Goal: Task Accomplishment & Management: Manage account settings

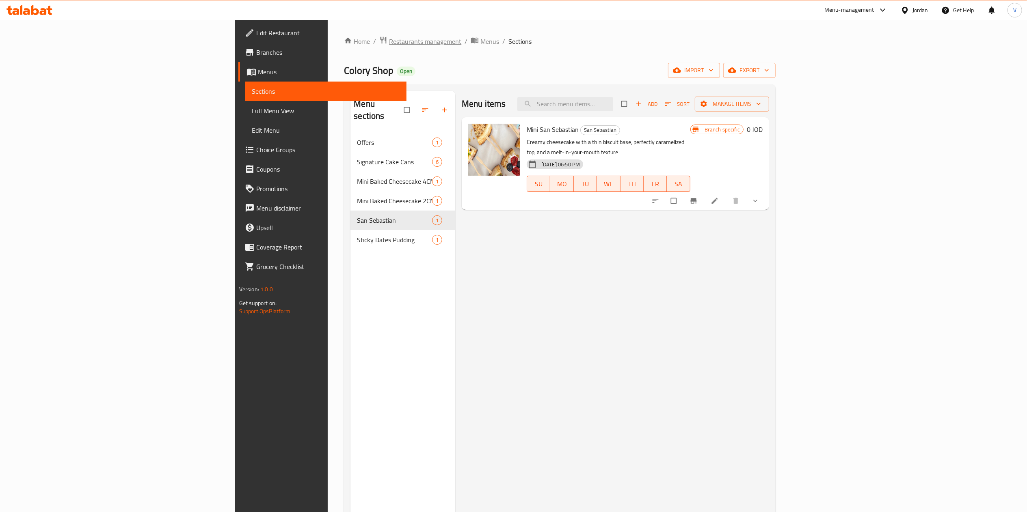
click at [389, 43] on span "Restaurants management" at bounding box center [425, 42] width 72 height 10
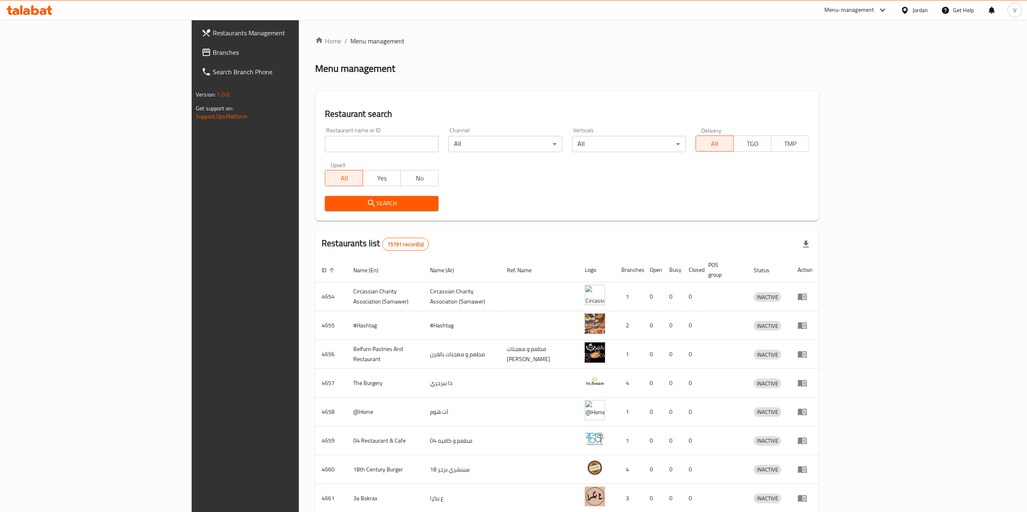
click at [325, 150] on input "search" at bounding box center [382, 144] width 114 height 16
paste input "723159"
type input "723159"
click button "Search" at bounding box center [382, 203] width 114 height 15
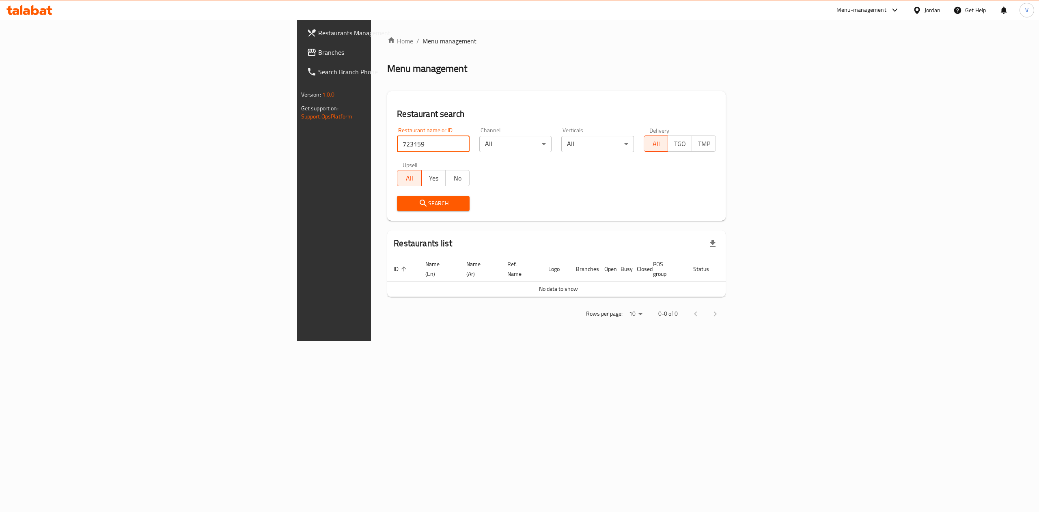
click at [318, 50] on span "Branches" at bounding box center [391, 52] width 146 height 10
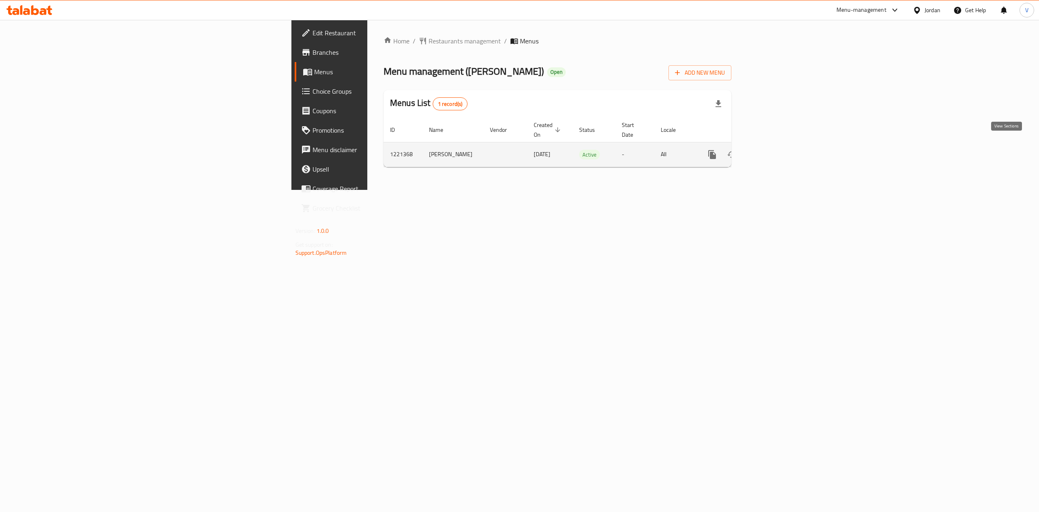
click at [776, 150] on icon "enhanced table" at bounding box center [771, 155] width 10 height 10
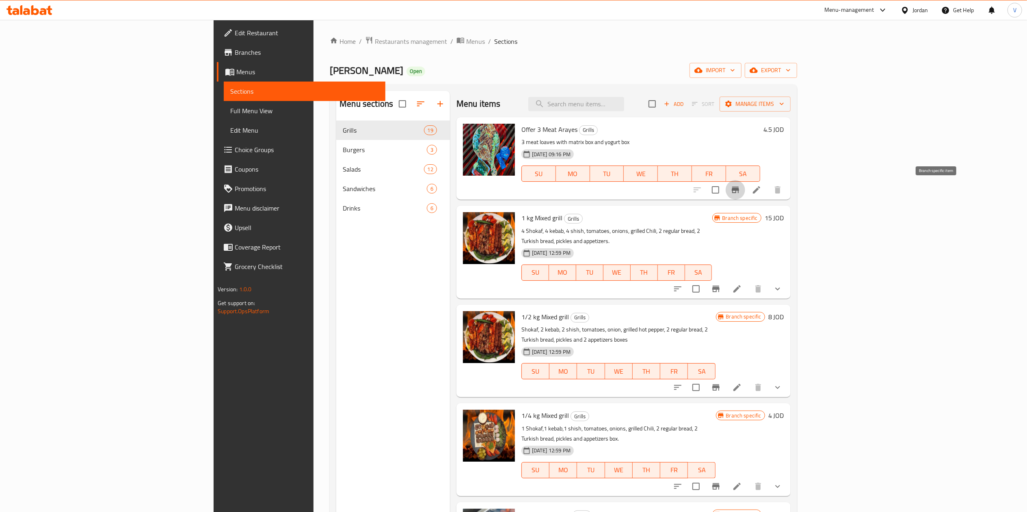
click at [740, 193] on icon "Branch-specific-item" at bounding box center [735, 190] width 10 height 10
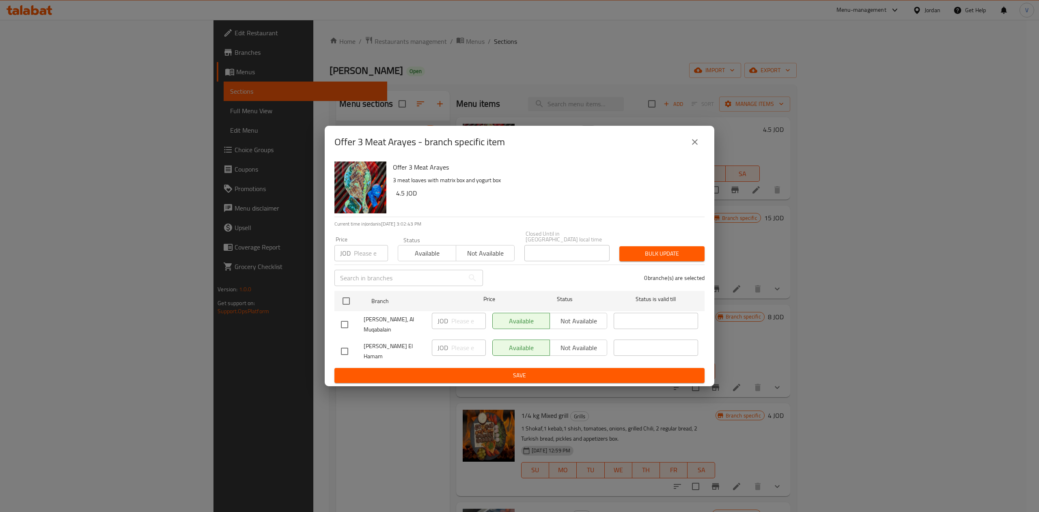
click at [695, 141] on icon "close" at bounding box center [695, 142] width 10 height 10
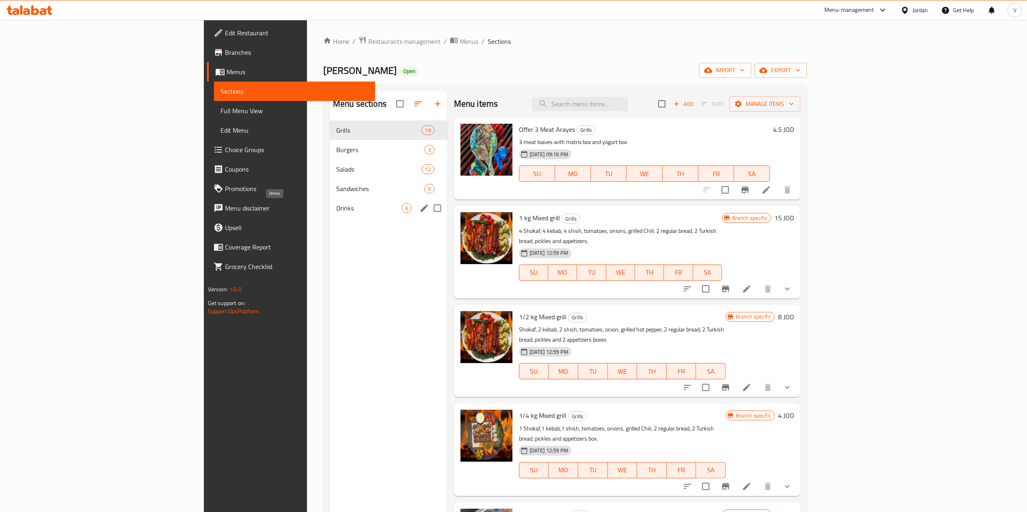
click at [336, 212] on span "Drinks" at bounding box center [368, 208] width 65 height 10
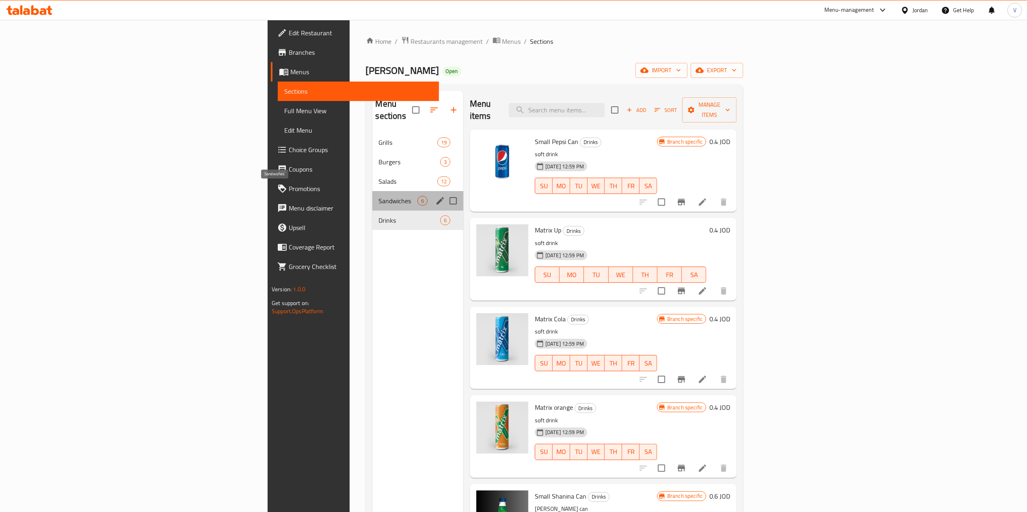
click at [379, 196] on span "Sandwiches" at bounding box center [398, 201] width 39 height 10
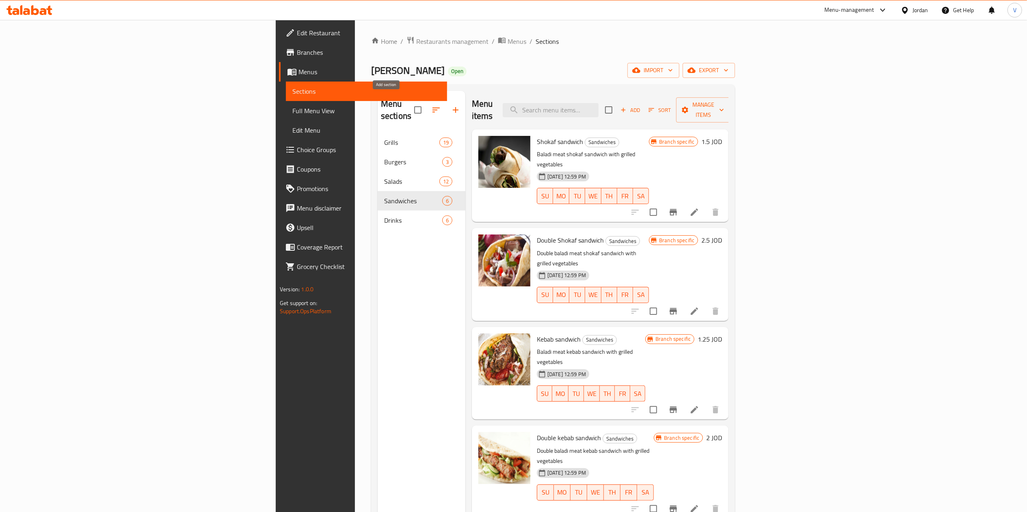
click at [451, 105] on icon "button" at bounding box center [456, 110] width 10 height 10
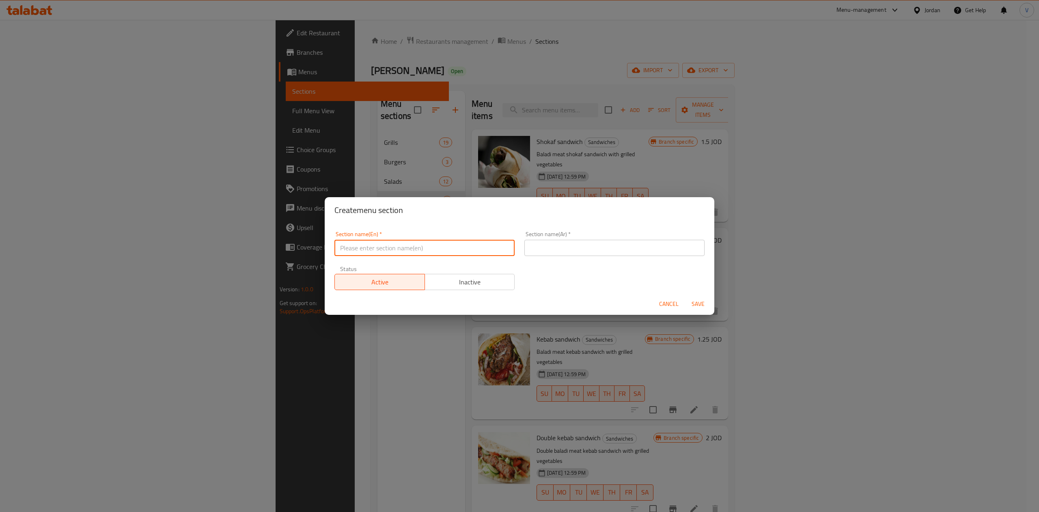
click at [369, 244] on input "text" at bounding box center [424, 248] width 180 height 16
type input "Broasted"
click at [565, 249] on input "text" at bounding box center [614, 248] width 180 height 16
click at [641, 201] on div "Create menu section" at bounding box center [520, 210] width 390 height 26
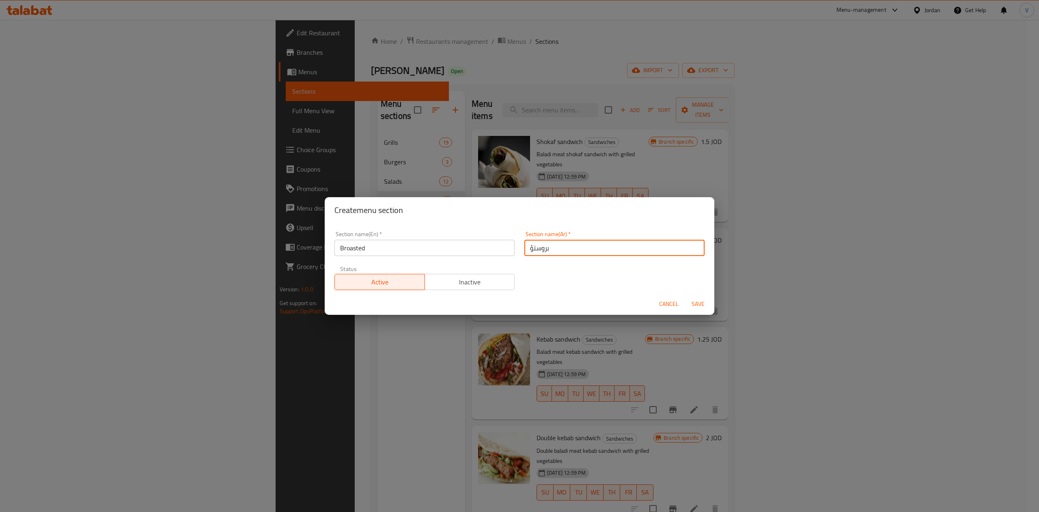
drag, startPoint x: 529, startPoint y: 246, endPoint x: 520, endPoint y: 246, distance: 8.9
click at [524, 246] on input "بروستؤ" at bounding box center [614, 248] width 180 height 16
type input "بروستد"
click at [544, 279] on div "Section name(En)   * Broasted Section name(En) * Section name(Ar)   * بروستد Se…" at bounding box center [520, 261] width 380 height 69
click at [698, 305] on span "Save" at bounding box center [697, 304] width 19 height 10
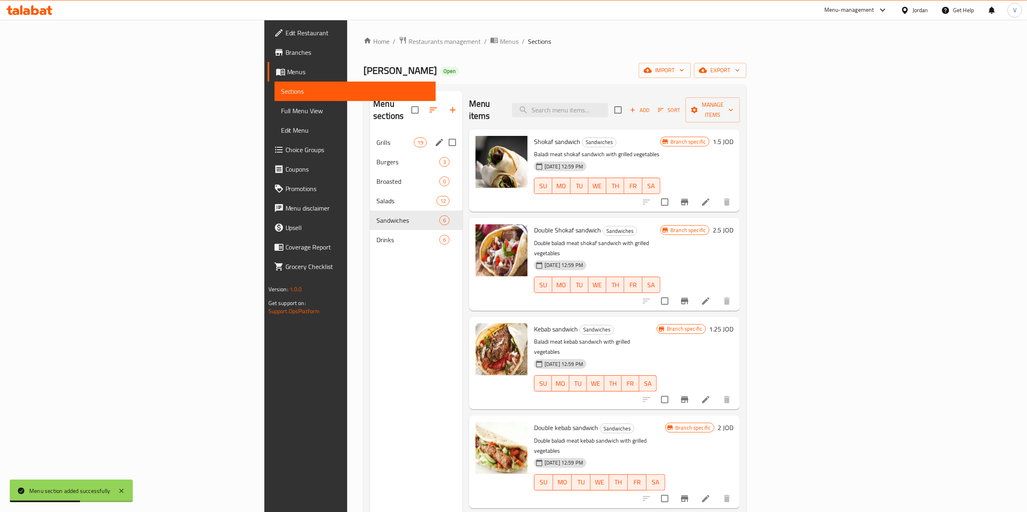
drag, startPoint x: 319, startPoint y: 137, endPoint x: 235, endPoint y: 252, distance: 141.5
click at [370, 252] on div "Menu sections Grills 19 Burgers 3 Broasted 0 Salads 12 Sandwiches 6 Drinks 6" at bounding box center [416, 347] width 93 height 512
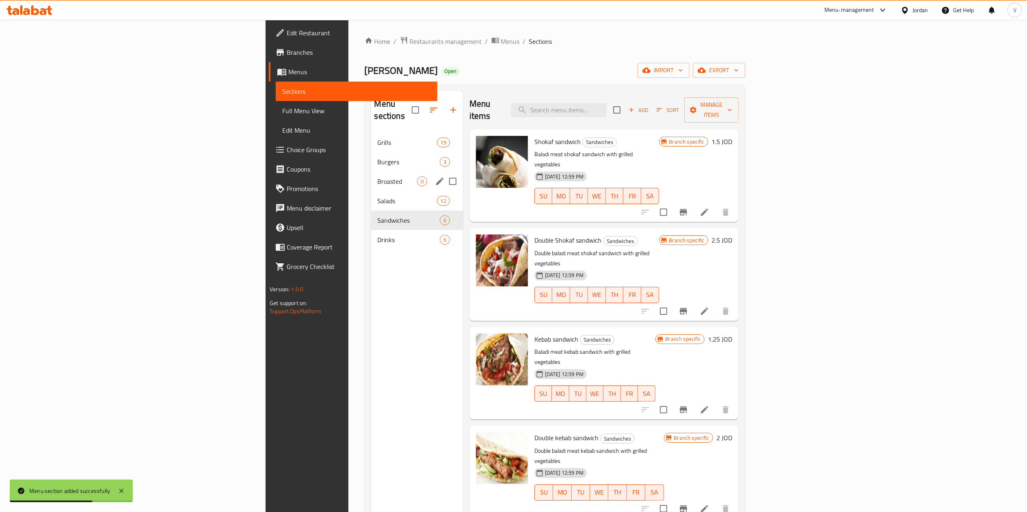
click at [378, 177] on span "Broasted" at bounding box center [397, 182] width 39 height 10
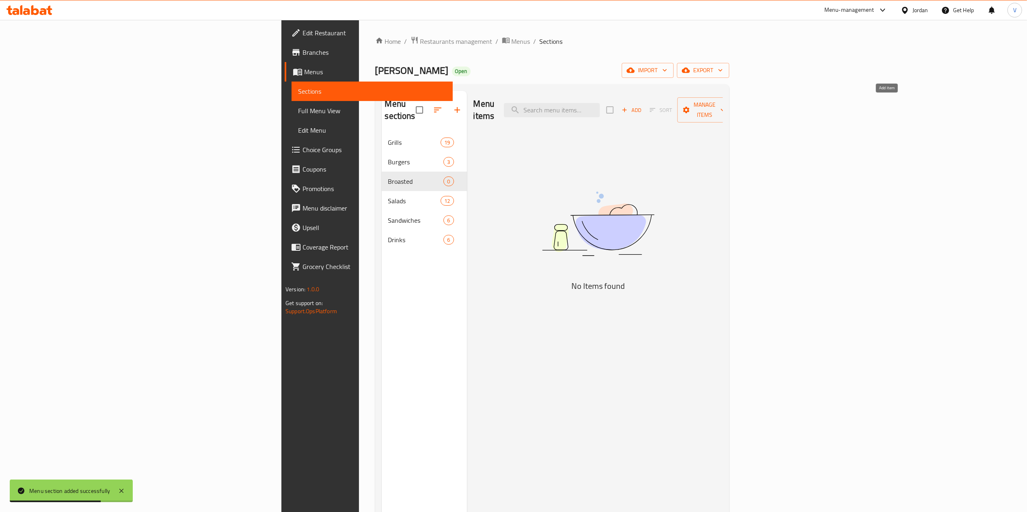
click at [628, 106] on icon "button" at bounding box center [624, 109] width 7 height 7
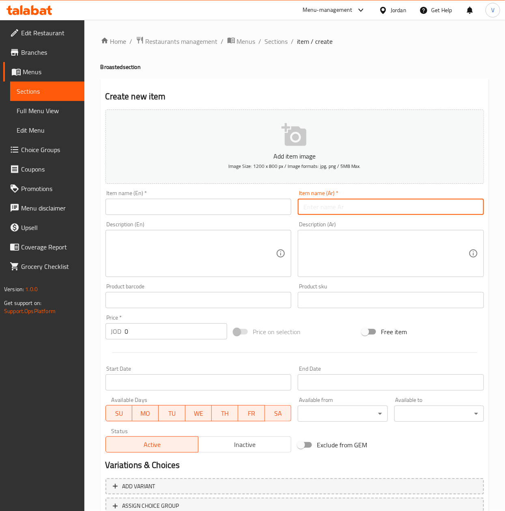
click at [356, 201] on input "text" at bounding box center [391, 207] width 186 height 16
paste input "حاجه برستد 8 قطع"
click at [341, 208] on input "حاجه برستد 8 قطع" at bounding box center [391, 207] width 186 height 16
type input "دجاجة برستد 8 قطع"
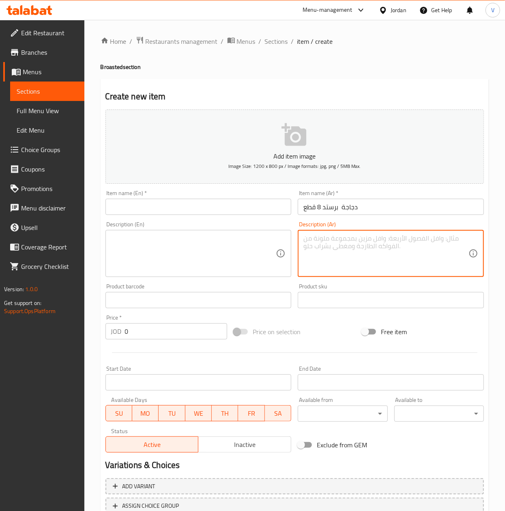
click at [363, 242] on textarea at bounding box center [386, 254] width 165 height 39
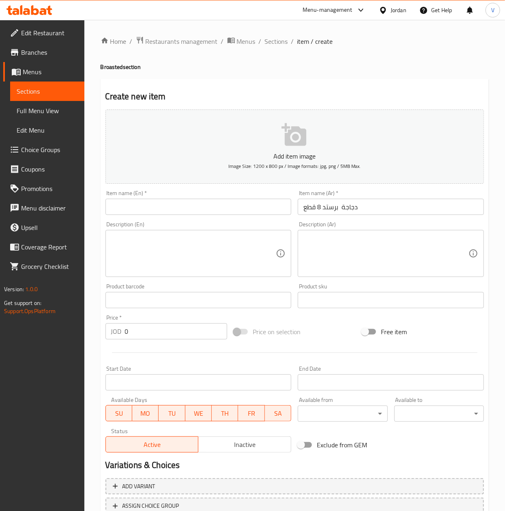
click at [390, 263] on textarea at bounding box center [386, 254] width 165 height 39
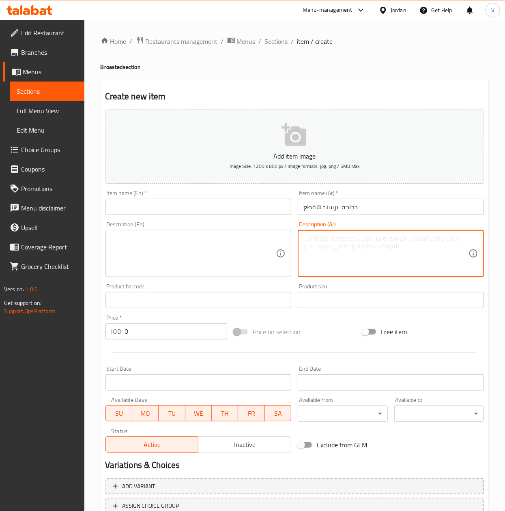
paste textarea "مع متومه ومخلل وبطاطا"
type textarea "مع متومه ومخلل وبطاطا"
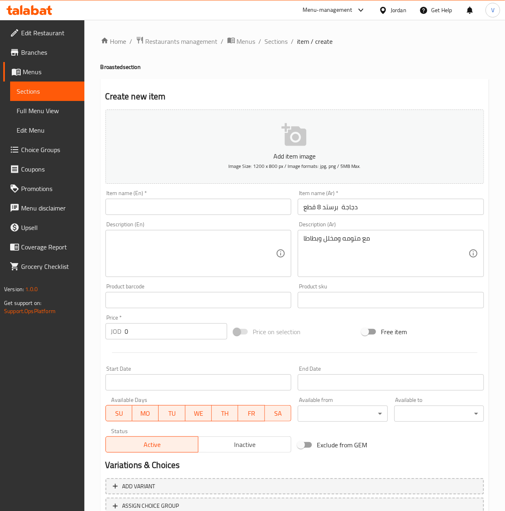
click at [205, 219] on div "Description (En) Description (En)" at bounding box center [198, 249] width 193 height 62
click at [218, 204] on input "text" at bounding box center [199, 207] width 186 height 16
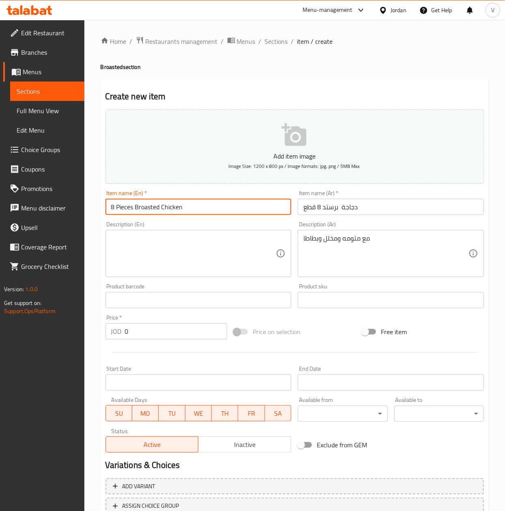
type input "8 Pieces Broasted Chicken"
click at [162, 239] on textarea at bounding box center [193, 254] width 165 height 39
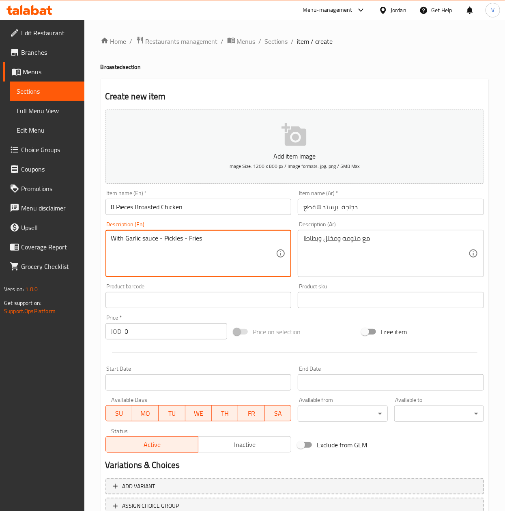
type textarea "With Garlic sauce - Pickles - Fries"
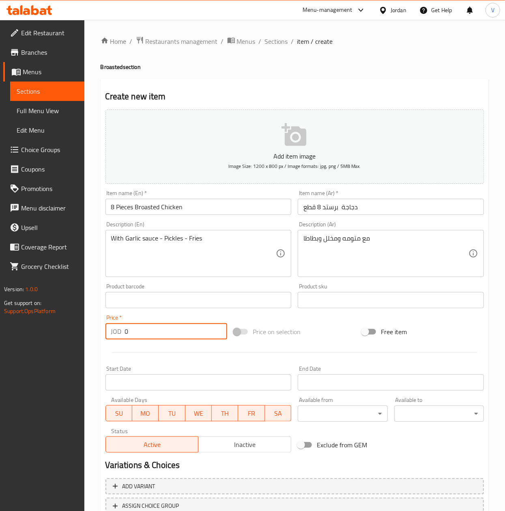
drag, startPoint x: 158, startPoint y: 327, endPoint x: 2, endPoint y: 331, distance: 156.3
click at [2, 335] on div "Edit Restaurant Branches Menus Sections Full Menu View Edit Menu Choice Groups …" at bounding box center [252, 297] width 505 height 554
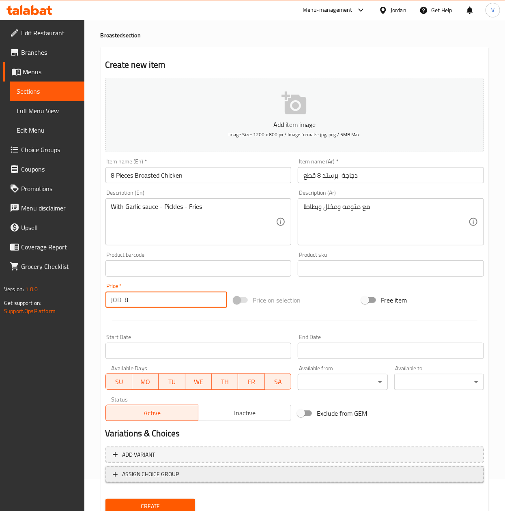
scroll to position [62, 0]
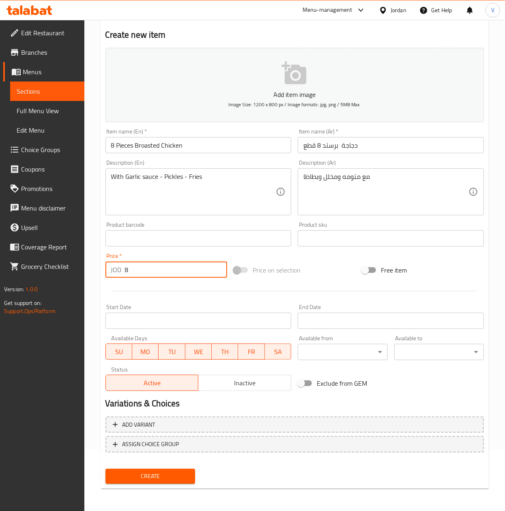
type input "8"
click at [169, 485] on div "Create" at bounding box center [150, 477] width 96 height 22
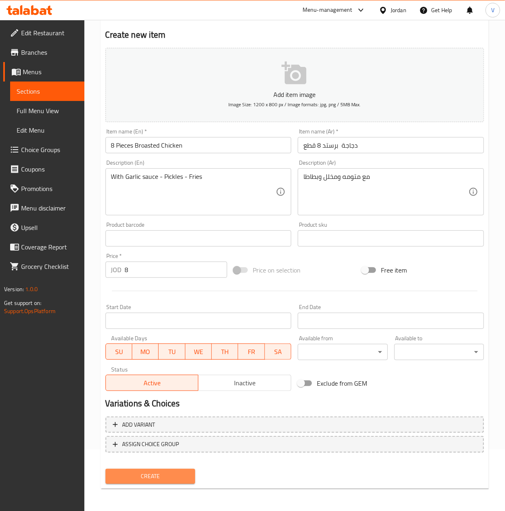
click at [174, 479] on span "Create" at bounding box center [150, 477] width 77 height 10
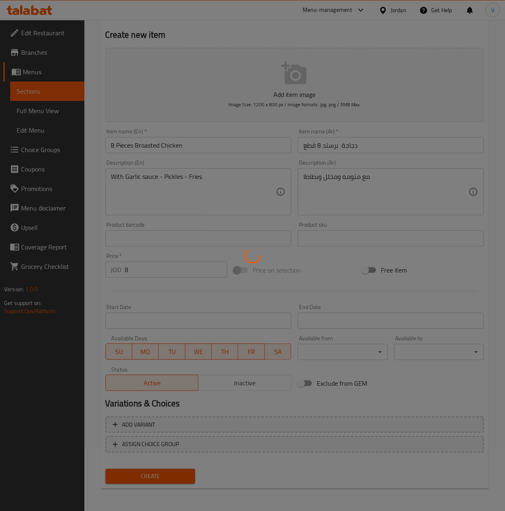
type input "0"
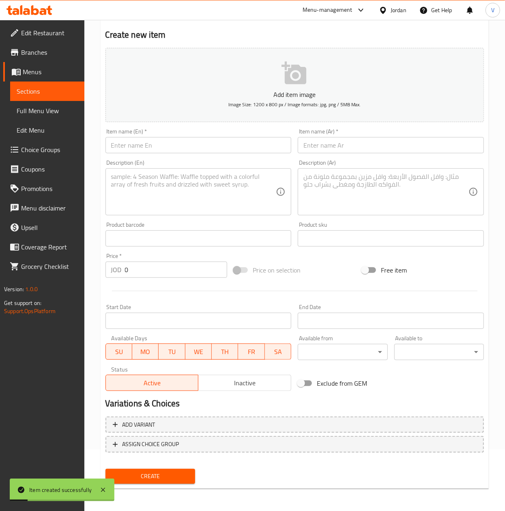
drag, startPoint x: 361, startPoint y: 146, endPoint x: 350, endPoint y: 151, distance: 12.7
click at [361, 146] on input "text" at bounding box center [391, 145] width 186 height 16
paste input "نص جاجه برستد 4 قطع"
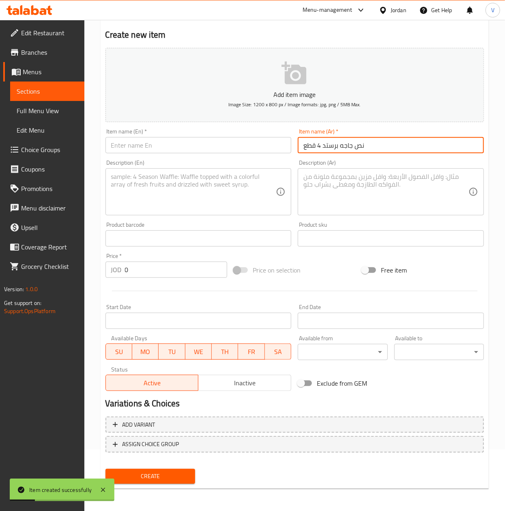
click at [343, 139] on input "نص جاجه برستد 4 قطع" at bounding box center [391, 145] width 186 height 16
click at [346, 142] on input "نص جاجه برستد 4 قطع" at bounding box center [391, 145] width 186 height 16
type input "نص دجاجة برستد 4 قطع"
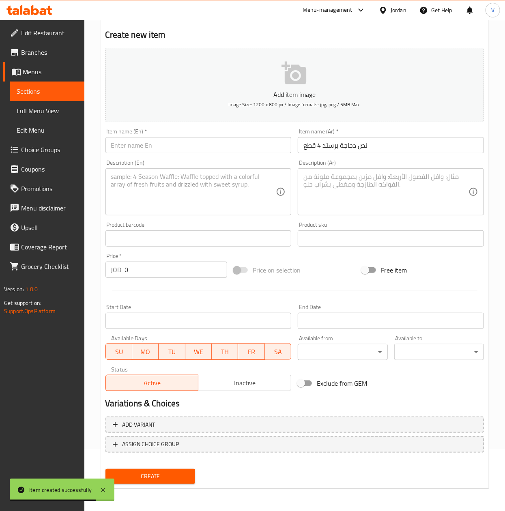
drag, startPoint x: 403, startPoint y: 208, endPoint x: 317, endPoint y: 185, distance: 89.0
click at [403, 207] on textarea at bounding box center [386, 192] width 165 height 39
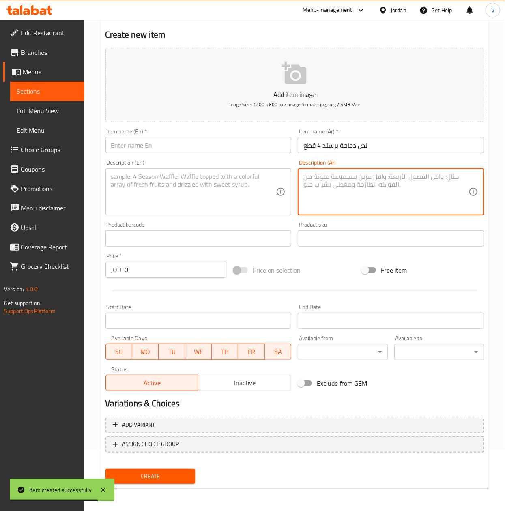
paste textarea "مع متومه ومخلل وبطاطا"
type textarea "مع متومه ومخلل وبطاطا"
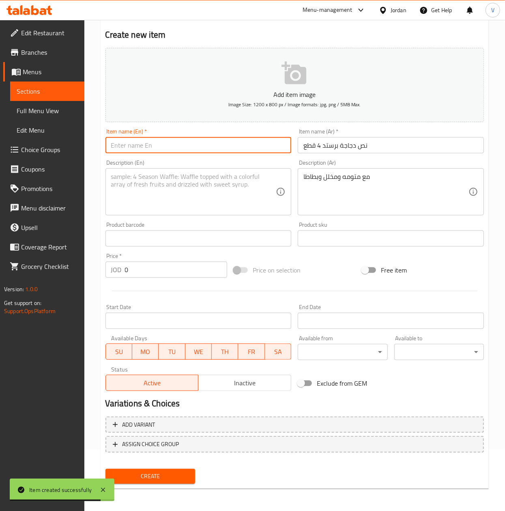
click at [189, 139] on input "text" at bounding box center [199, 145] width 186 height 16
type input "4 Pieces Half Broasted Chicken"
click at [158, 188] on textarea at bounding box center [193, 192] width 165 height 39
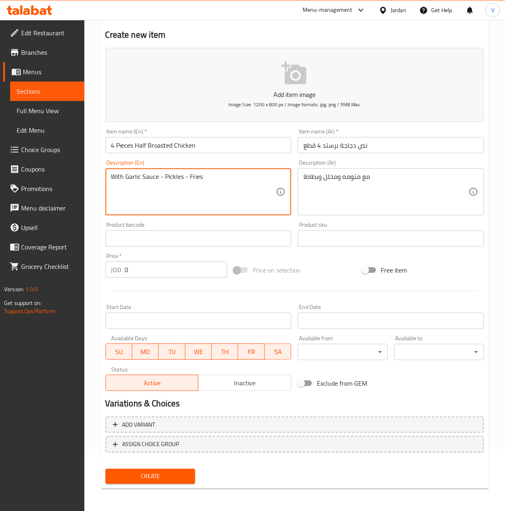
type textarea "With Garlic Sauce - Pickles - Fries"
drag, startPoint x: 171, startPoint y: 266, endPoint x: 150, endPoint y: 360, distance: 96.4
click at [0, 276] on html "​ Menu-management Jordan Get Help V Edit Restaurant Branches Menus Sections Ful…" at bounding box center [252, 193] width 505 height 511
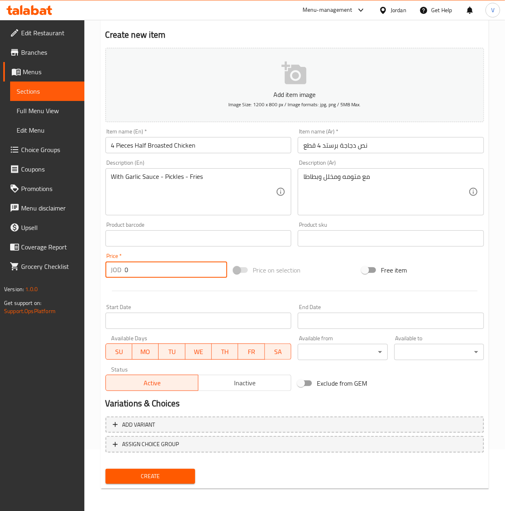
paste input "3.5"
type input "3.50"
click at [141, 474] on span "Create" at bounding box center [150, 477] width 77 height 10
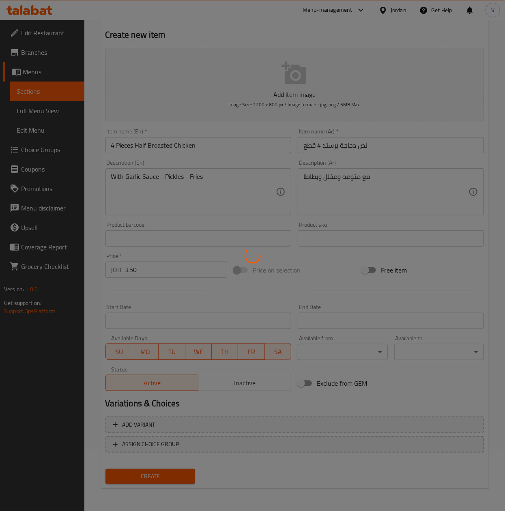
type input "0"
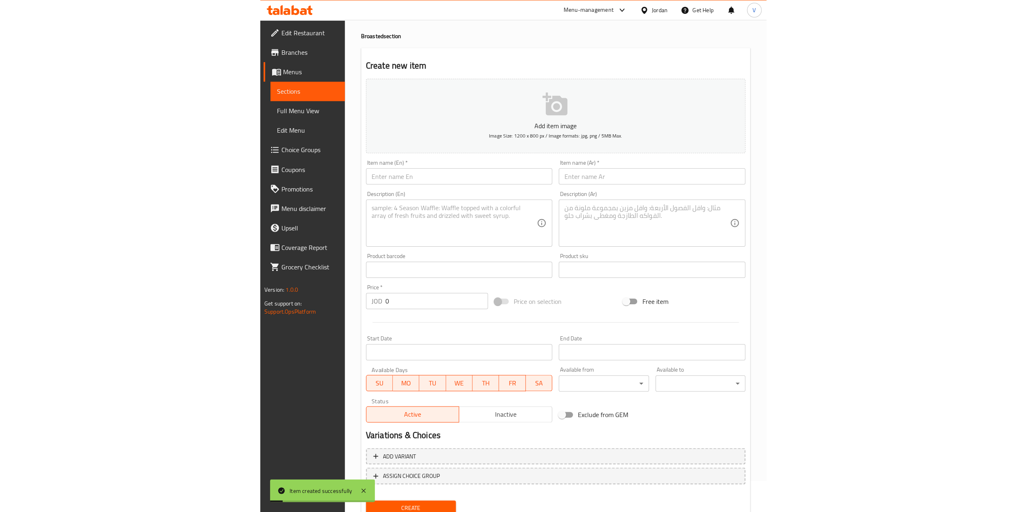
scroll to position [0, 0]
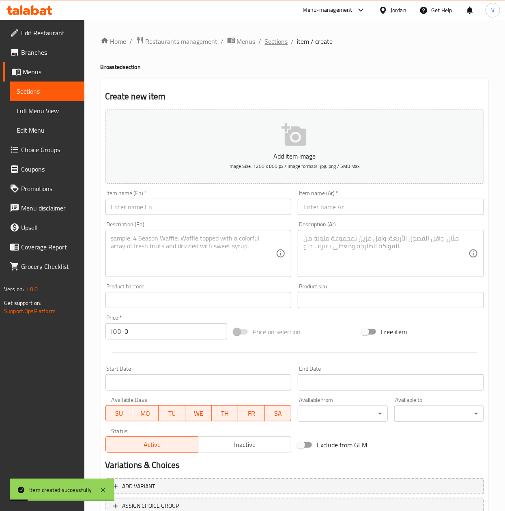
click at [274, 51] on div "Home / Restaurants management / Menus / Sections / item / create Broasted secti…" at bounding box center [295, 296] width 388 height 521
click at [276, 45] on span "Sections" at bounding box center [276, 42] width 23 height 10
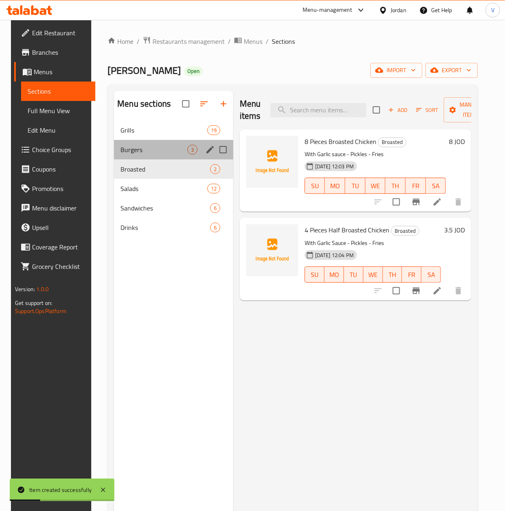
click at [145, 145] on div "Burgers 3" at bounding box center [173, 149] width 119 height 19
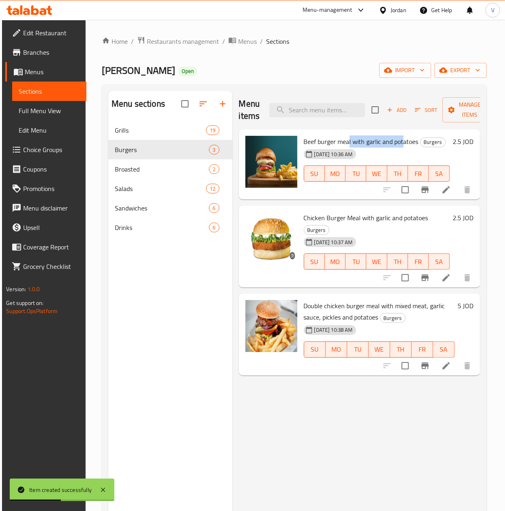
drag, startPoint x: 363, startPoint y: 141, endPoint x: 404, endPoint y: 146, distance: 42.1
click at [404, 146] on span "Beef burger meal with garlic and potatoes" at bounding box center [361, 142] width 115 height 12
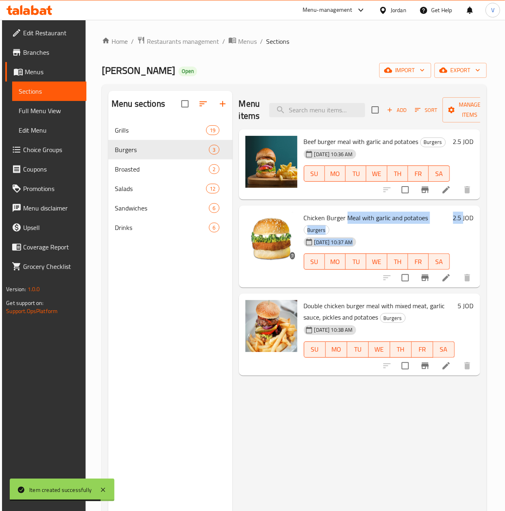
drag, startPoint x: 347, startPoint y: 217, endPoint x: 466, endPoint y: 216, distance: 119.4
click at [466, 216] on div "Chicken Burger Meal with garlic and potatoes Burgers 18-08-2025 10:37 AM SU MO …" at bounding box center [389, 247] width 177 height 76
click at [419, 235] on div "18-08-2025 10:37 AM SU MO TU WE TH FR SA" at bounding box center [377, 256] width 153 height 44
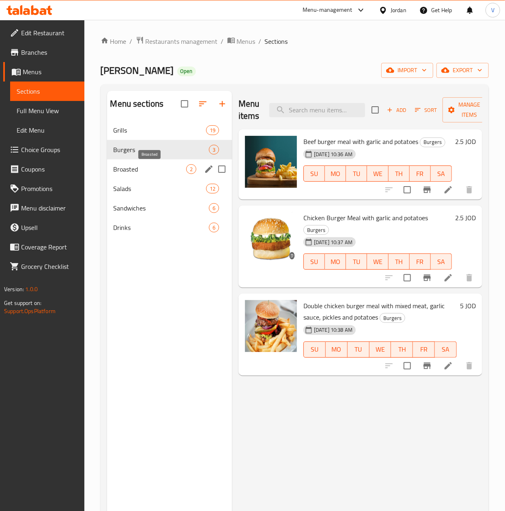
click at [139, 170] on span "Broasted" at bounding box center [150, 169] width 73 height 10
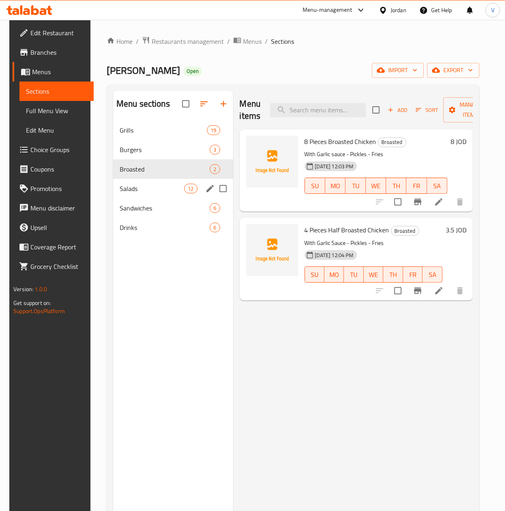
click at [168, 196] on div "Salads 12" at bounding box center [173, 188] width 120 height 19
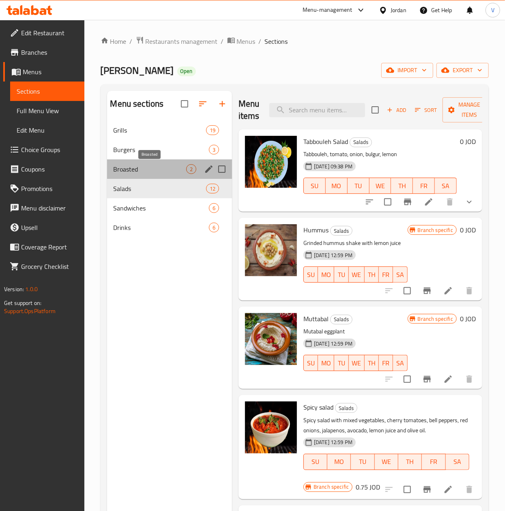
click at [163, 170] on span "Broasted" at bounding box center [150, 169] width 73 height 10
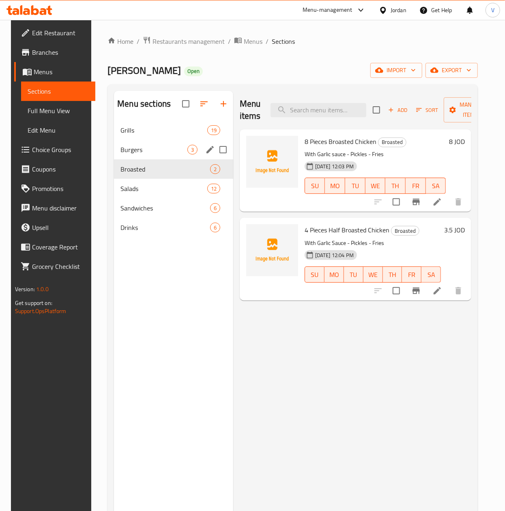
click at [121, 155] on div "Burgers 3" at bounding box center [173, 149] width 119 height 19
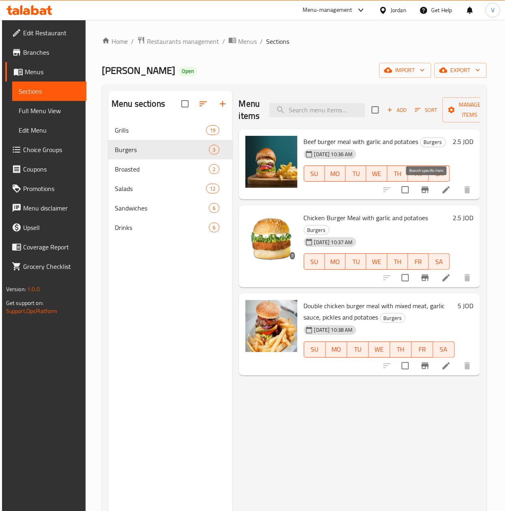
click at [429, 188] on icon "Branch-specific-item" at bounding box center [425, 190] width 7 height 6
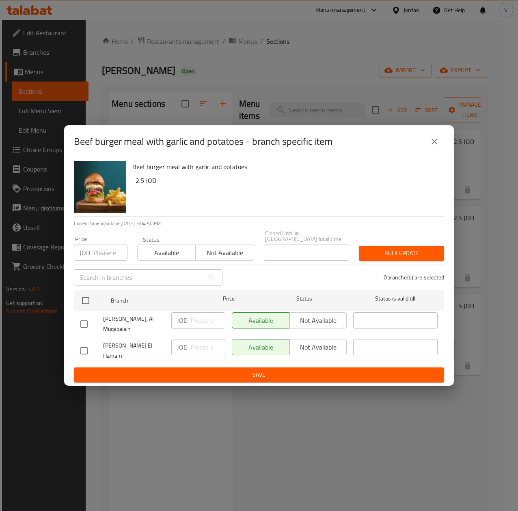
click at [440, 148] on button "close" at bounding box center [434, 141] width 19 height 19
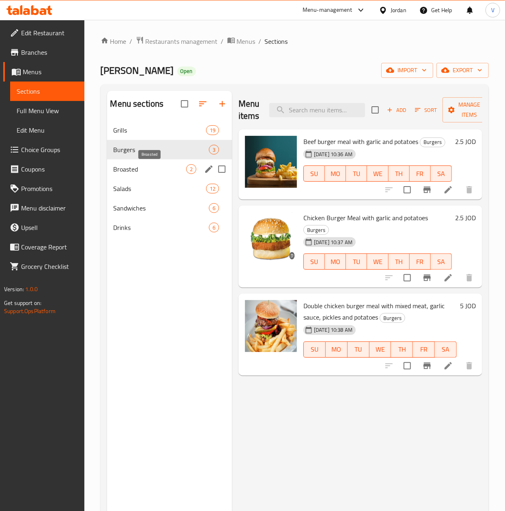
click at [143, 170] on span "Broasted" at bounding box center [150, 169] width 73 height 10
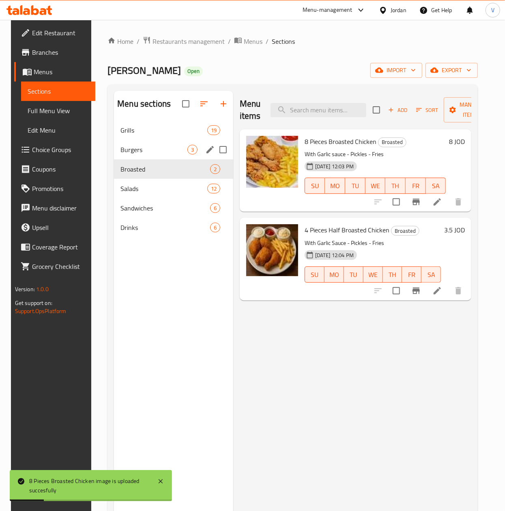
click at [134, 154] on span "Burgers" at bounding box center [154, 150] width 67 height 10
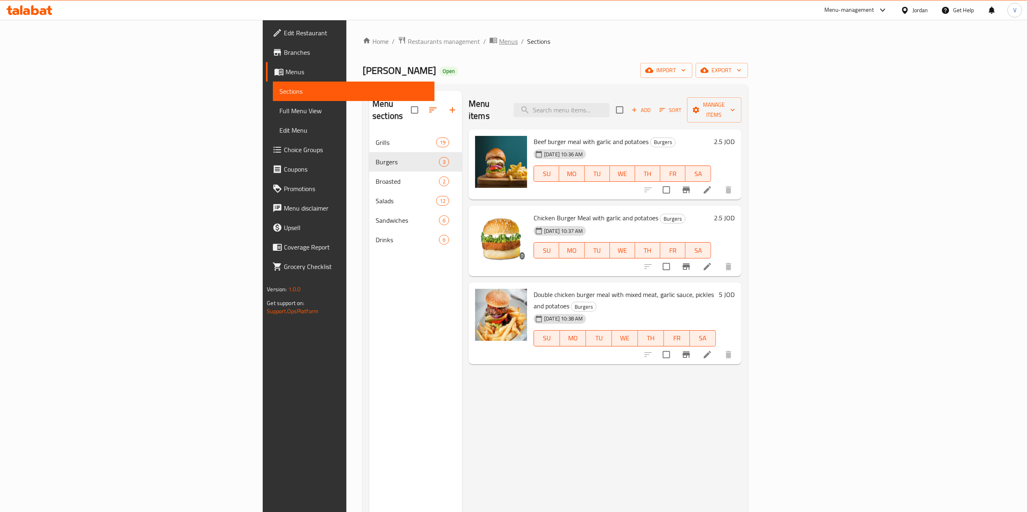
click at [499, 44] on span "Menus" at bounding box center [508, 42] width 19 height 10
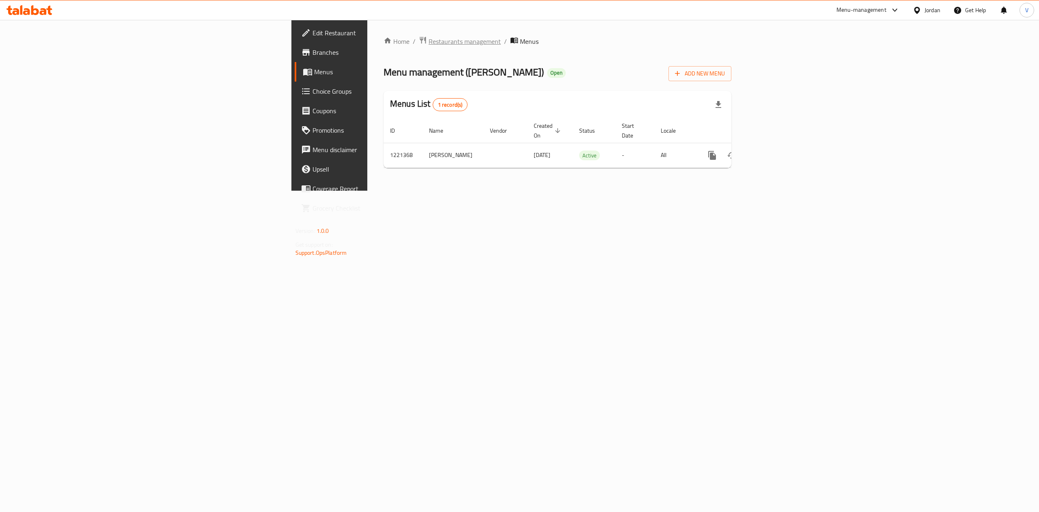
click at [429, 37] on span "Restaurants management" at bounding box center [465, 42] width 72 height 10
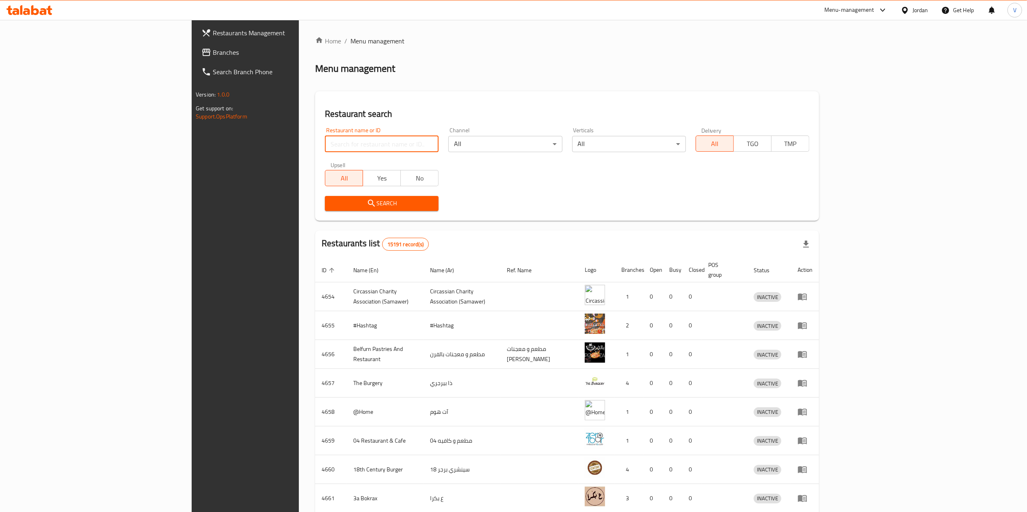
click at [325, 142] on input "search" at bounding box center [382, 144] width 114 height 16
paste input "744601"
type input "744601"
click at [213, 51] on span "Branches" at bounding box center [285, 52] width 144 height 10
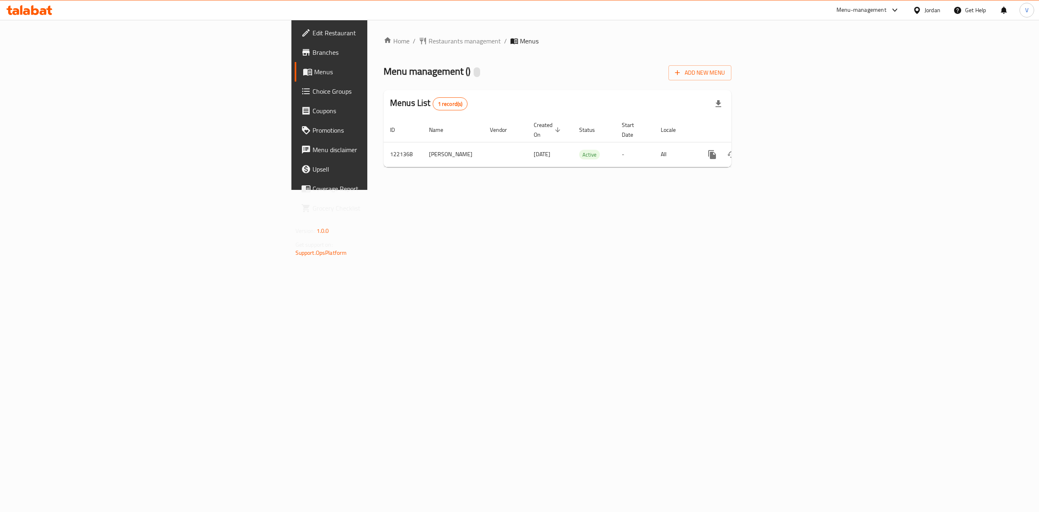
click at [776, 150] on icon "enhanced table" at bounding box center [771, 155] width 10 height 10
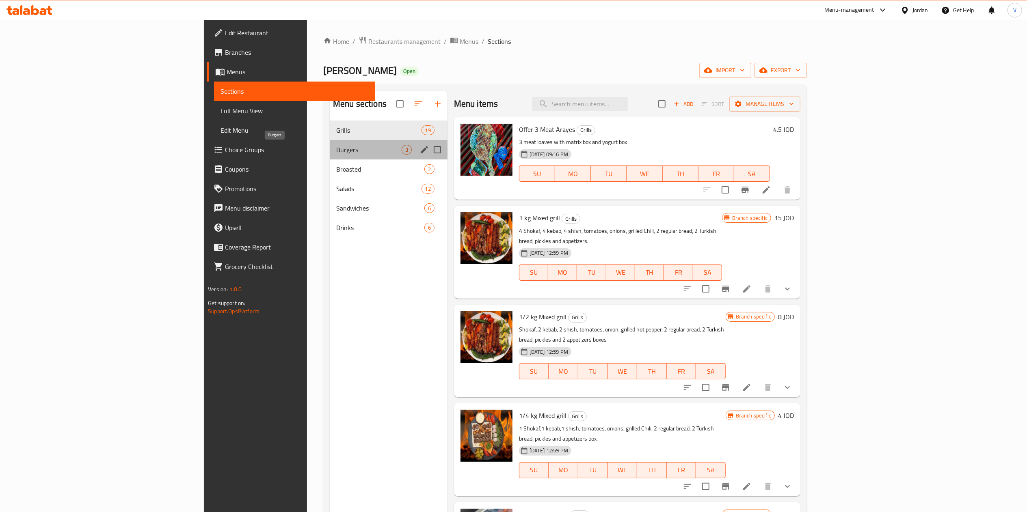
click at [336, 154] on span "Burgers" at bounding box center [368, 150] width 65 height 10
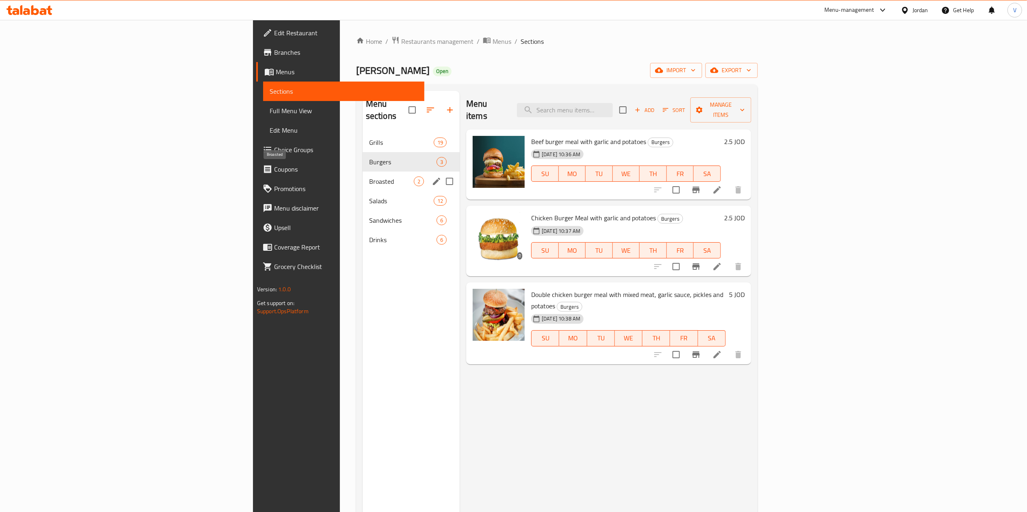
click at [369, 177] on span "Broasted" at bounding box center [391, 182] width 45 height 10
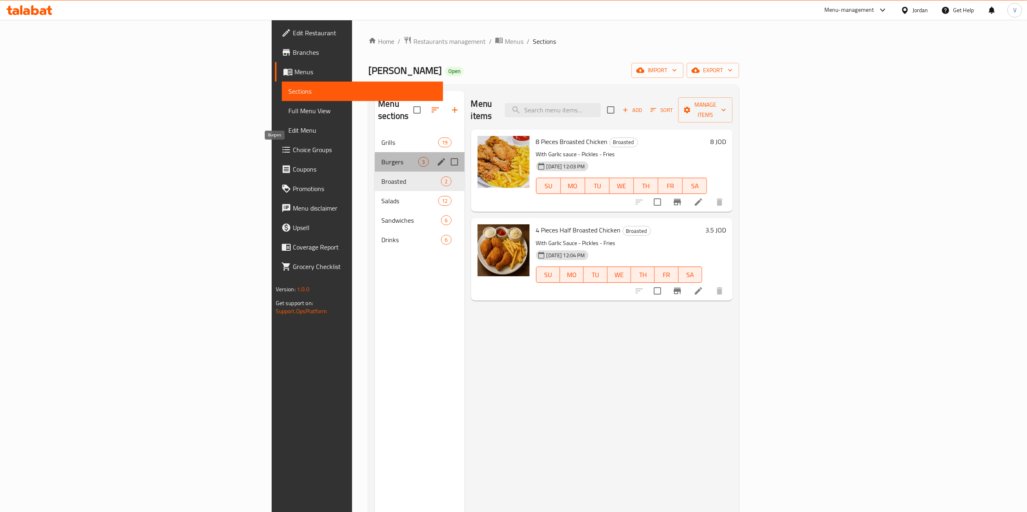
click at [381, 157] on span "Burgers" at bounding box center [399, 162] width 37 height 10
